Goal: Information Seeking & Learning: Learn about a topic

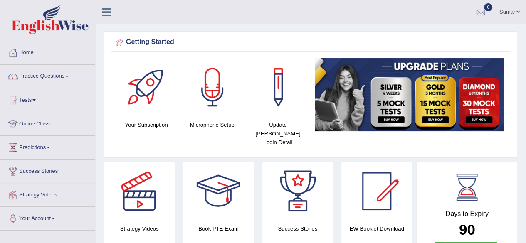
click at [70, 126] on link "Online Class" at bounding box center [47, 122] width 95 height 21
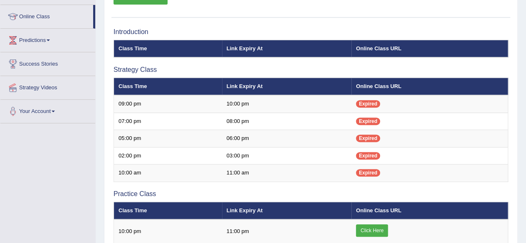
scroll to position [109, 0]
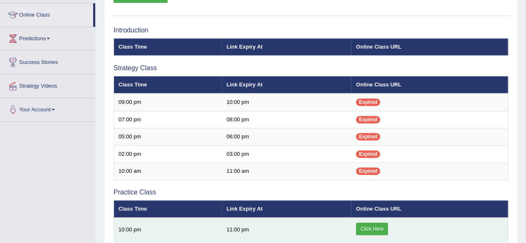
click at [374, 229] on link "Click Here" at bounding box center [372, 229] width 32 height 12
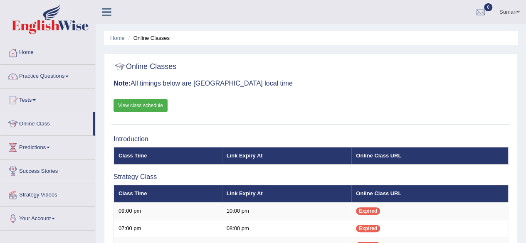
click at [69, 76] on span at bounding box center [66, 77] width 3 height 2
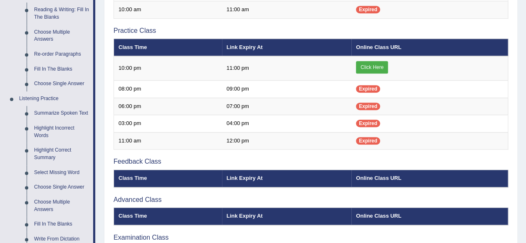
scroll to position [270, 0]
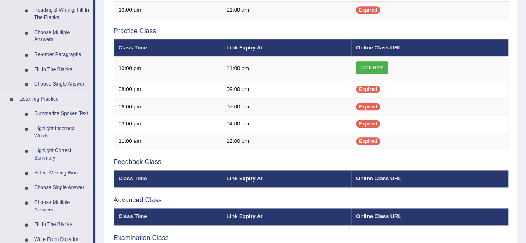
click at [66, 114] on link "Summarize Spoken Text" at bounding box center [61, 113] width 63 height 15
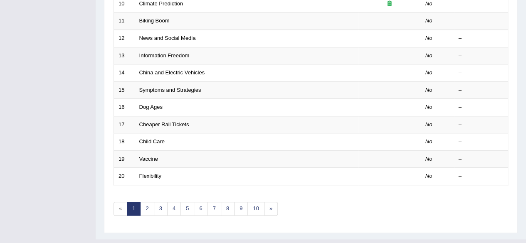
scroll to position [303, 0]
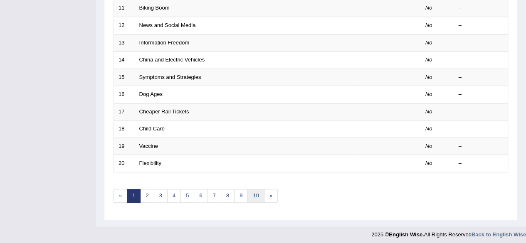
click at [251, 191] on link "10" at bounding box center [255, 196] width 17 height 14
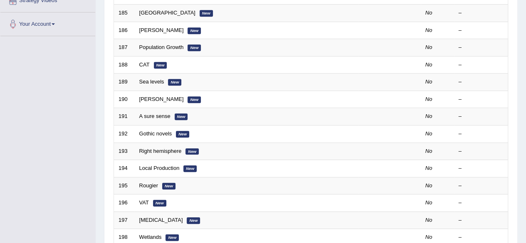
scroll to position [303, 0]
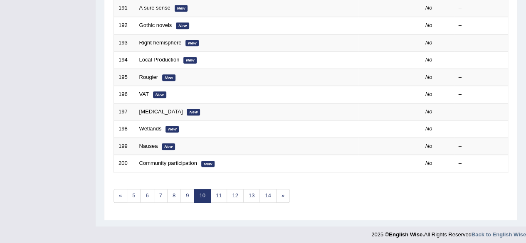
click at [172, 160] on link "Community participation" at bounding box center [168, 163] width 58 height 6
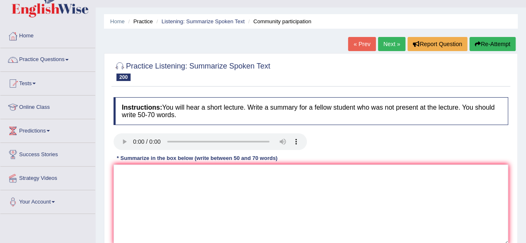
scroll to position [17, 0]
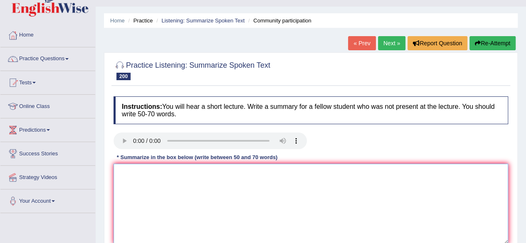
click at [170, 182] on textarea at bounding box center [310, 204] width 394 height 81
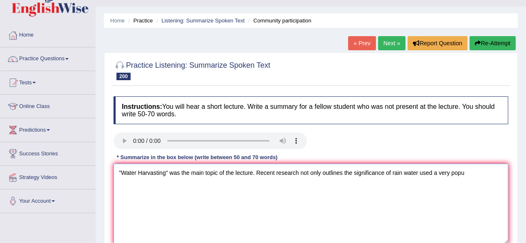
click at [403, 173] on textarea ""Water Harvasting" was the main topic of the lecture. Recent research not only …" at bounding box center [310, 204] width 394 height 81
click at [501, 173] on textarea ""Water Harvasting" was the main topic of the lecture. Recent research not only …" at bounding box center [310, 204] width 394 height 81
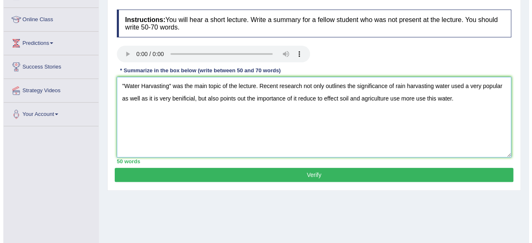
scroll to position [105, 0]
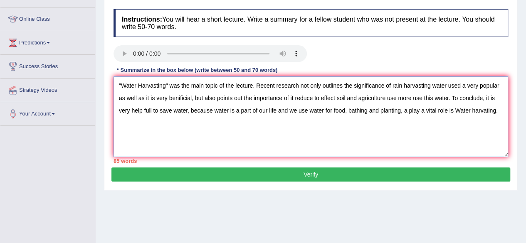
type textarea ""Water Harvasting" was the main topic of the lecture. Recent research not only …"
click at [340, 177] on button "Verify" at bounding box center [310, 174] width 398 height 14
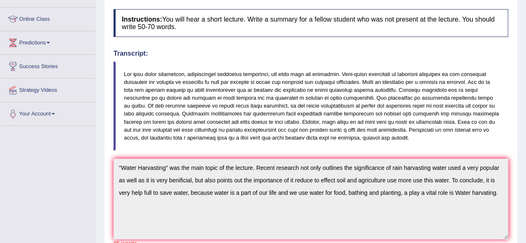
click at [522, 204] on div "Home Practice Listening: Summarize Spoken Text Community participation « Prev N…" at bounding box center [311, 168] width 430 height 546
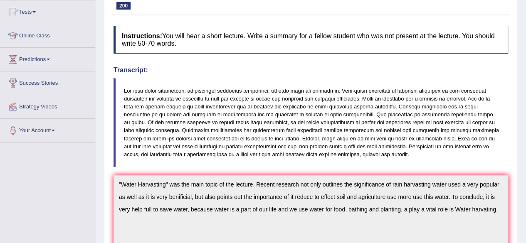
scroll to position [0, 0]
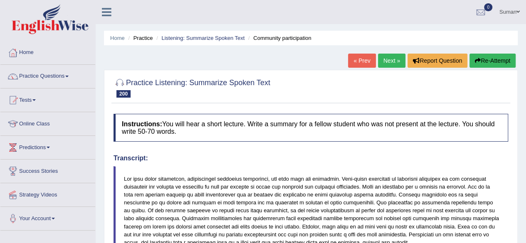
click at [492, 58] on button "Re-Attempt" at bounding box center [492, 61] width 46 height 14
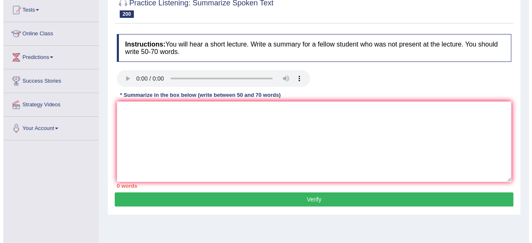
scroll to position [94, 0]
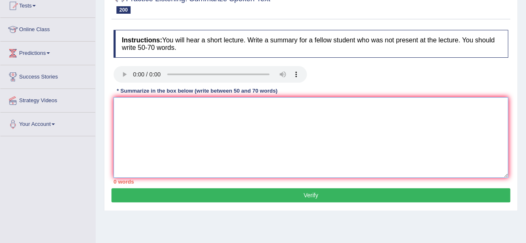
click at [193, 120] on textarea at bounding box center [310, 137] width 394 height 81
paste textarea "Water Harvasting" was the main topic of the lecture. Recent research not only o…"
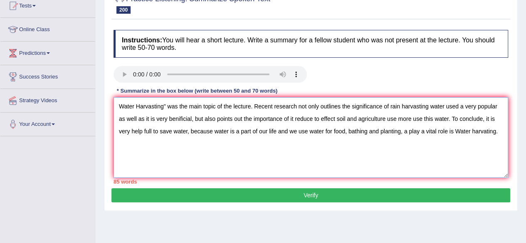
click at [165, 105] on textarea "Water Harvasting" was the main topic of the lecture. Recent research not only o…" at bounding box center [310, 137] width 394 height 81
click at [266, 130] on textarea "Water harvasting was the main topic of the lecture. Recent research not only ou…" at bounding box center [310, 137] width 394 height 81
click at [474, 130] on textarea "Water harvasting was the main topic of the lecture. Recent research not only ou…" at bounding box center [310, 137] width 394 height 81
click at [499, 135] on textarea "Water harvasting was the main topic of the lecture. Recent research not only ou…" at bounding box center [310, 137] width 394 height 81
click at [177, 116] on textarea "Water harvasting was the main topic of the lecture. Recent research not only ou…" at bounding box center [310, 137] width 394 height 81
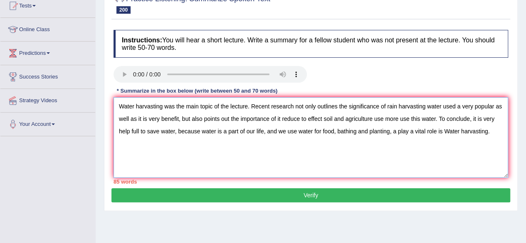
type textarea "Water harvasting was the main topic of the lecture. Recent research not only ou…"
click at [325, 197] on button "Verify" at bounding box center [310, 195] width 398 height 14
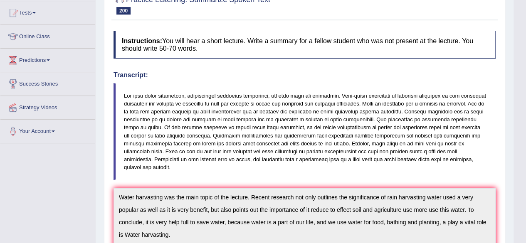
scroll to position [0, 0]
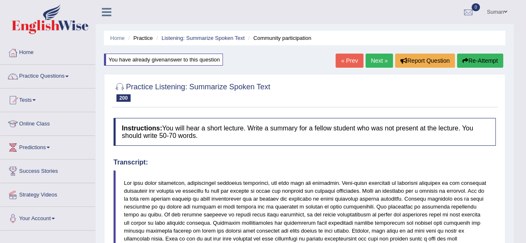
click at [484, 60] on button "Re-Attempt" at bounding box center [480, 61] width 46 height 14
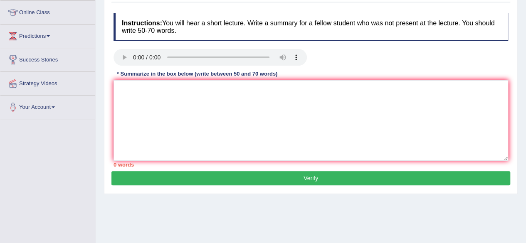
scroll to position [111, 0]
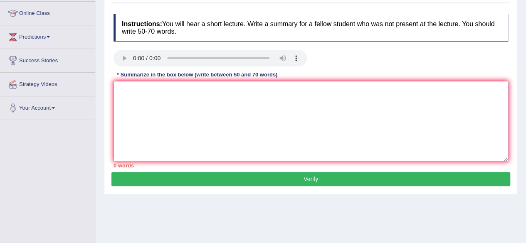
click at [155, 98] on textarea at bounding box center [310, 121] width 394 height 81
paste textarea "Water harvasting was the main topic of the lecture. Recent research not only ou…"
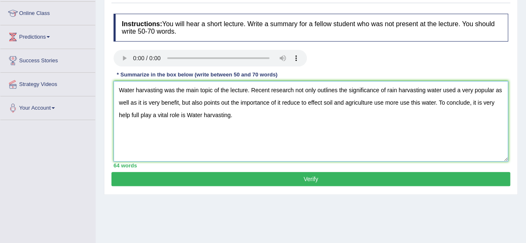
type textarea "Water harvasting was the main topic of the lecture. Recent research not only ou…"
click at [332, 179] on button "Verify" at bounding box center [310, 179] width 398 height 14
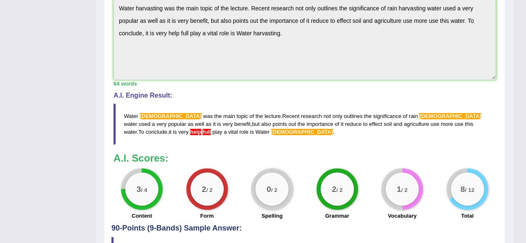
scroll to position [278, 0]
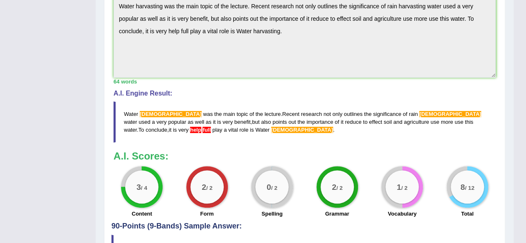
drag, startPoint x: 230, startPoint y: 130, endPoint x: 158, endPoint y: 108, distance: 75.3
click at [158, 108] on blockquote "Water harvasting was the main topic of the lecture . Recent research not only o…" at bounding box center [304, 121] width 382 height 41
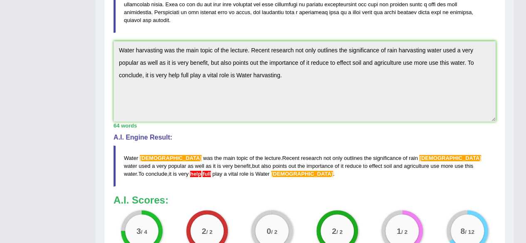
scroll to position [333, 0]
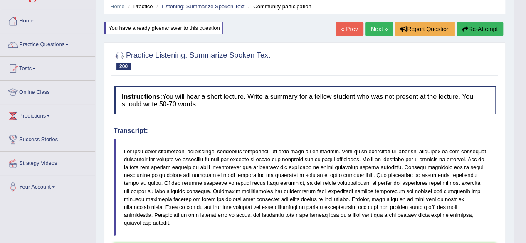
scroll to position [31, 0]
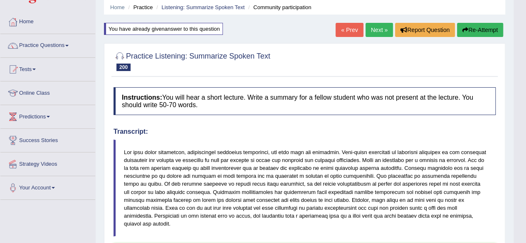
click at [478, 30] on button "Re-Attempt" at bounding box center [480, 30] width 46 height 14
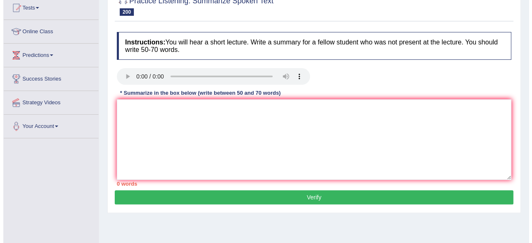
scroll to position [106, 0]
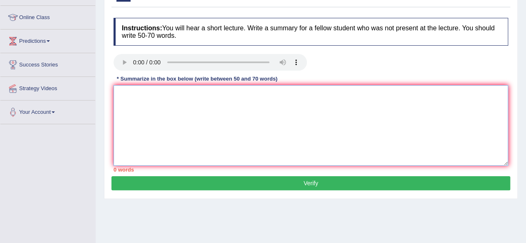
click at [267, 106] on textarea at bounding box center [310, 125] width 394 height 81
paste textarea "Water harvasting was the main topic of the lecture. Recent research not only ou…"
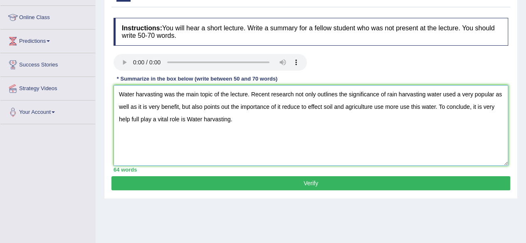
click at [150, 96] on textarea "Water harvasting was the main topic of the lecture. Recent research not only ou…" at bounding box center [310, 125] width 394 height 81
click at [412, 94] on textarea "Water harvesting was the main topic of the lecture. Recent research not only ou…" at bounding box center [310, 125] width 394 height 81
click at [218, 120] on textarea "Water harvesting was the main topic of the lecture. Recent research not only ou…" at bounding box center [310, 125] width 394 height 81
click at [138, 117] on textarea "Water harvesting was the main topic of the lecture. Recent research not only ou…" at bounding box center [310, 125] width 394 height 81
type textarea "Water harvesting was the main topic of the lecture. Recent research not only ou…"
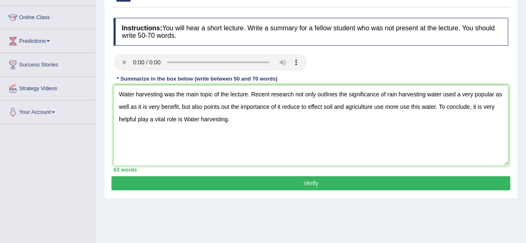
click at [304, 182] on button "Verify" at bounding box center [310, 183] width 398 height 14
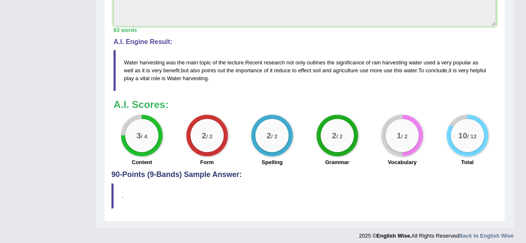
scroll to position [332, 0]
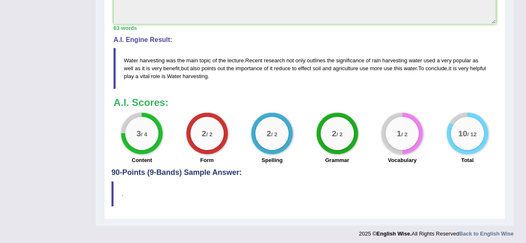
click at [334, 194] on blockquote "." at bounding box center [304, 193] width 386 height 25
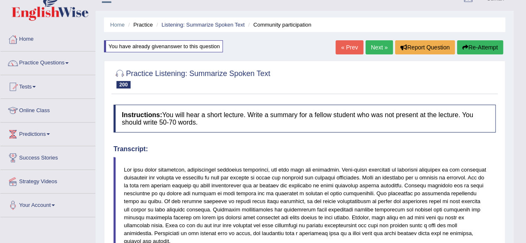
scroll to position [12, 0]
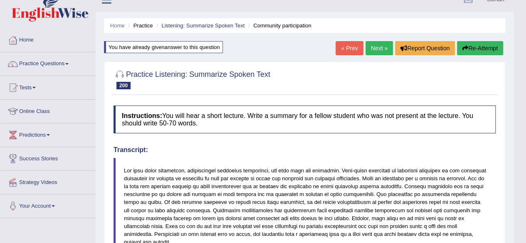
click at [464, 45] on icon "button" at bounding box center [465, 48] width 6 height 6
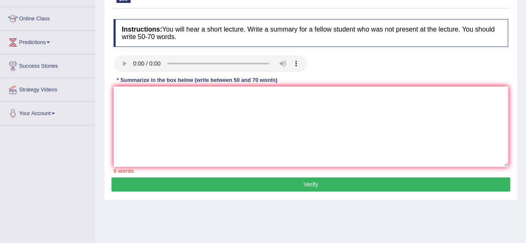
scroll to position [109, 0]
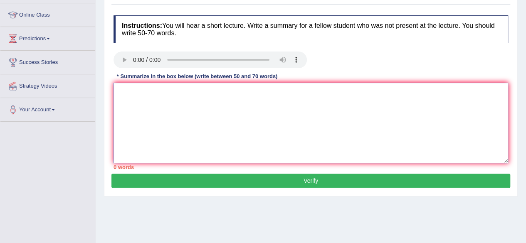
click at [172, 96] on textarea at bounding box center [310, 123] width 394 height 81
paste textarea "The speaker provided a comprehensive overview of [main topic], highlighting sev…"
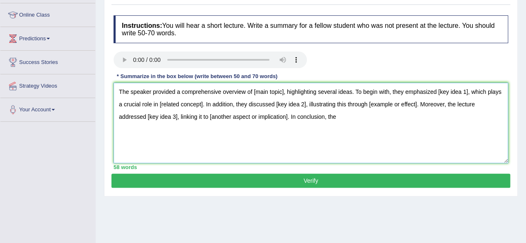
click at [282, 91] on textarea "The speaker provided a comprehensive overview of [main topic], highlighting sev…" at bounding box center [310, 123] width 394 height 81
click at [481, 91] on textarea "The speaker provided a comprehensive overview of water harvesting, highlighting…" at bounding box center [310, 123] width 394 height 81
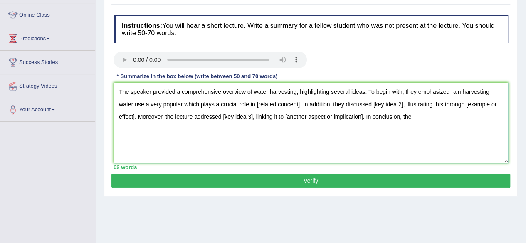
click at [300, 103] on textarea "The speaker provided a comprehensive overview of water harvesting, highlighting…" at bounding box center [310, 123] width 394 height 81
drag, startPoint x: 428, startPoint y: 102, endPoint x: 398, endPoint y: 106, distance: 29.8
click at [398, 106] on textarea "The speaker provided a comprehensive overview of water harvesting, highlighting…" at bounding box center [310, 123] width 394 height 81
click at [187, 114] on textarea "The speaker provided a comprehensive overview of water harvesting, highlighting…" at bounding box center [310, 123] width 394 height 81
drag, startPoint x: 293, startPoint y: 116, endPoint x: 263, endPoint y: 117, distance: 30.8
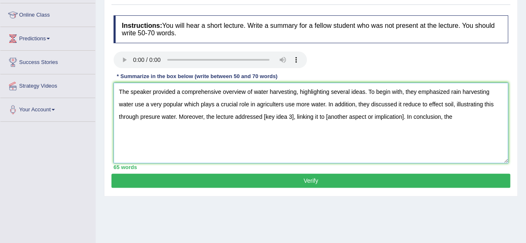
click at [263, 117] on textarea "The speaker provided a comprehensive overview of water harvesting, highlighting…" at bounding box center [310, 123] width 394 height 81
drag, startPoint x: 423, startPoint y: 117, endPoint x: 345, endPoint y: 113, distance: 78.2
click at [345, 113] on textarea "The speaker provided a comprehensive overview of water harvesting, highlighting…" at bounding box center [310, 123] width 394 height 81
drag, startPoint x: 391, startPoint y: 116, endPoint x: 444, endPoint y: 111, distance: 53.0
click at [444, 111] on textarea "The speaker provided a comprehensive overview of water harvesting, highlighting…" at bounding box center [310, 123] width 394 height 81
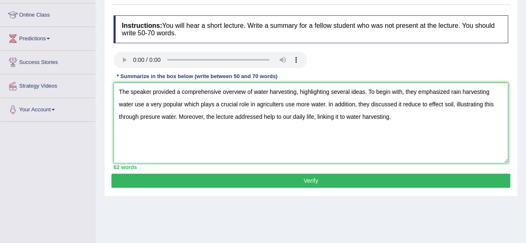
paste textarea "In conclusion, the lecture conveyed [final insight or overall message]."
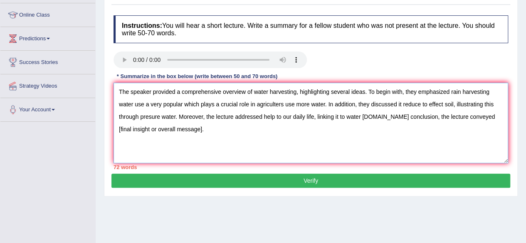
click at [391, 115] on textarea "The speaker provided a comprehensive overview of water harvesting, highlighting…" at bounding box center [310, 123] width 394 height 81
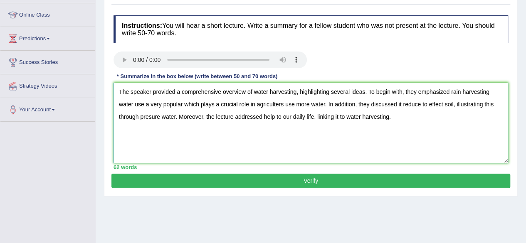
type textarea "The speaker provided a comprehensive overview of water harvesting, highlighting…"
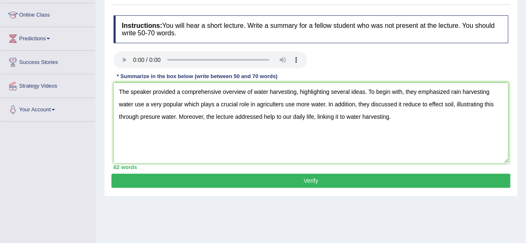
click at [391, 178] on button "Verify" at bounding box center [310, 181] width 398 height 14
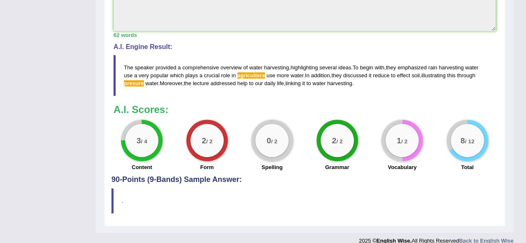
scroll to position [333, 0]
